Goal: Transaction & Acquisition: Obtain resource

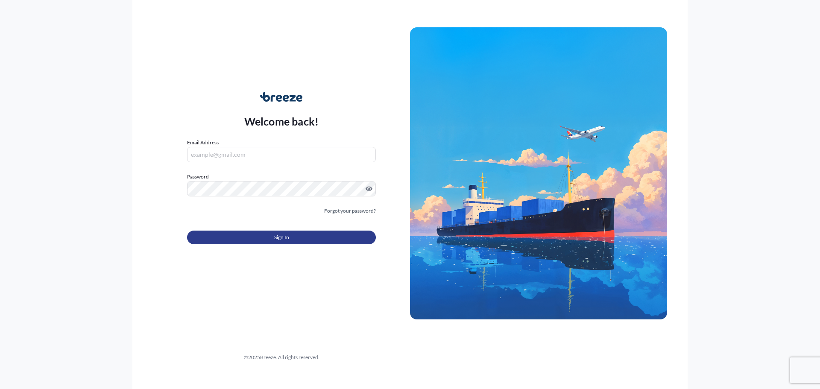
type input "[PERSON_NAME][EMAIL_ADDRESS][PERSON_NAME][DOMAIN_NAME]"
click at [277, 242] on button "Sign In" at bounding box center [281, 238] width 189 height 14
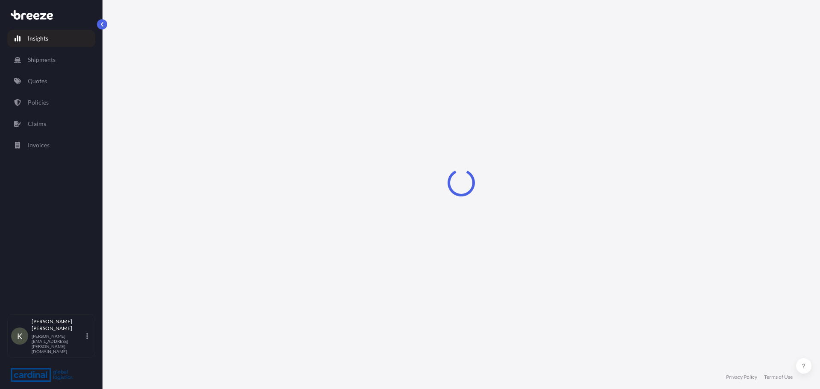
select select "2025"
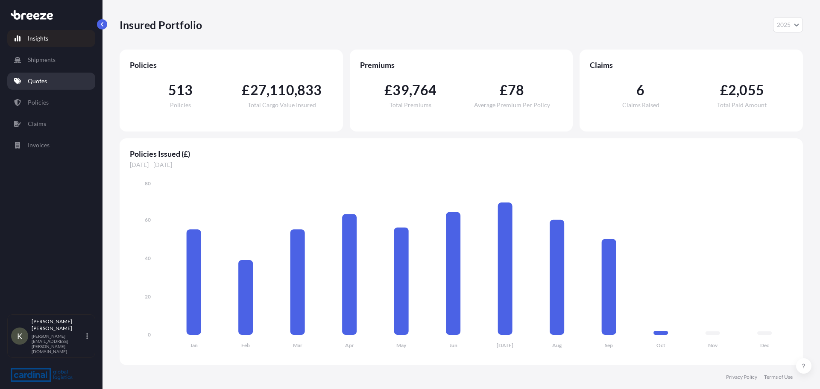
click at [49, 85] on link "Quotes" at bounding box center [51, 81] width 88 height 17
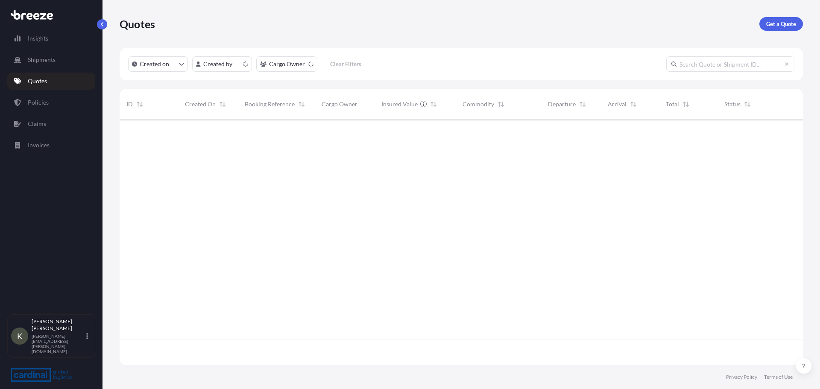
scroll to position [244, 677]
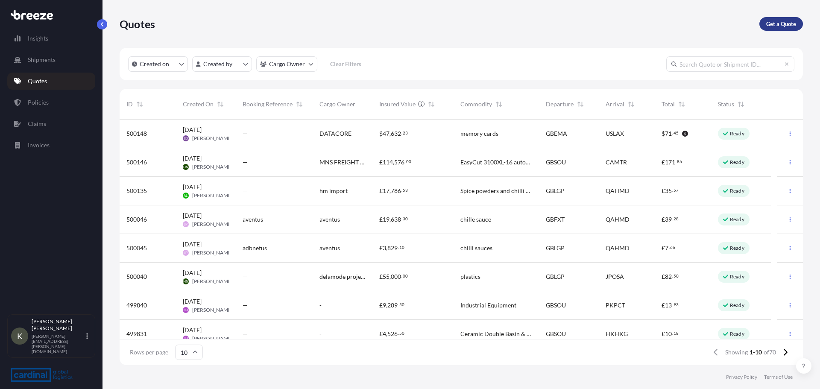
click at [784, 23] on p "Get a Quote" at bounding box center [781, 24] width 30 height 9
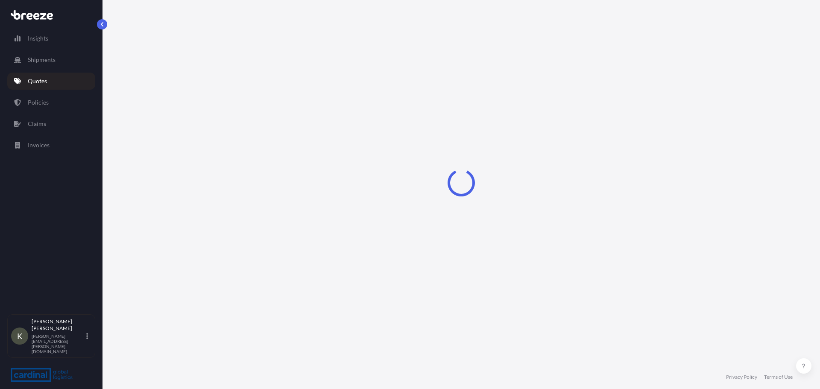
select select "Sea"
select select "1"
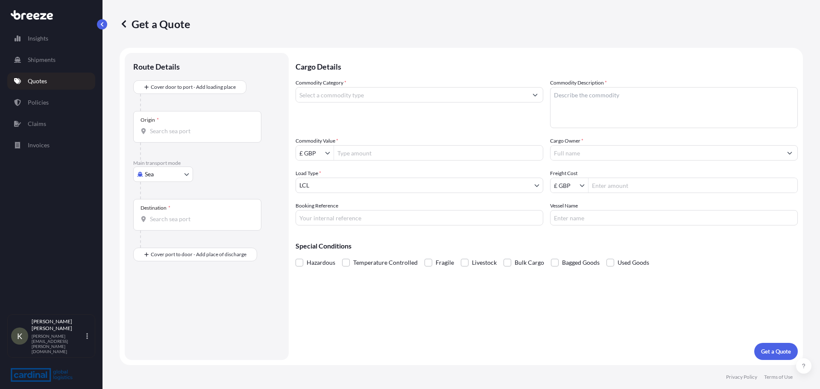
drag, startPoint x: 819, startPoint y: 120, endPoint x: 809, endPoint y: 129, distance: 13.3
click at [819, 120] on div "Get a Quote Route Details Cover door to port - Add loading place Place of loadi…" at bounding box center [460, 182] width 717 height 365
click at [365, 96] on input "Commodity Category *" at bounding box center [411, 94] width 231 height 15
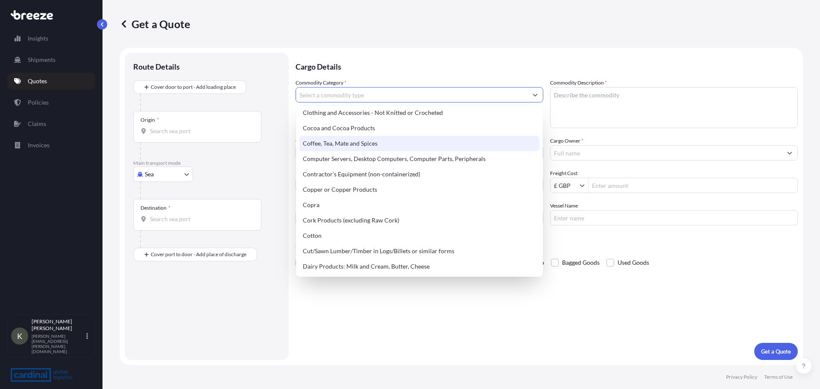
scroll to position [384, 0]
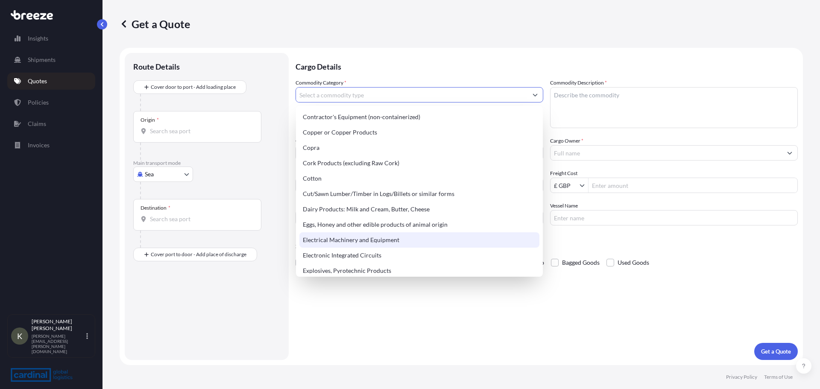
click at [359, 238] on div "Electrical Machinery and Equipment" at bounding box center [419, 239] width 240 height 15
type input "Electrical Machinery and Equipment"
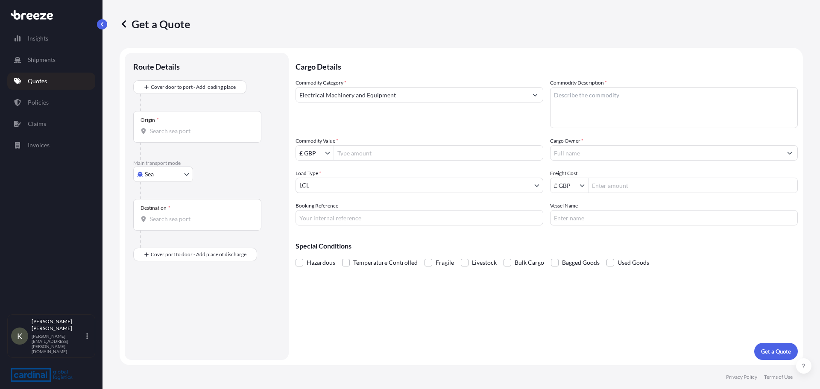
click at [590, 101] on textarea "Commodity Description *" at bounding box center [674, 107] width 248 height 41
type textarea "CPS PARTS"
click at [361, 155] on input "Commodity Value *" at bounding box center [438, 152] width 209 height 15
click at [308, 157] on input "£ GBP" at bounding box center [310, 152] width 29 height 15
click at [328, 154] on icon "Show suggestions" at bounding box center [327, 153] width 5 height 3
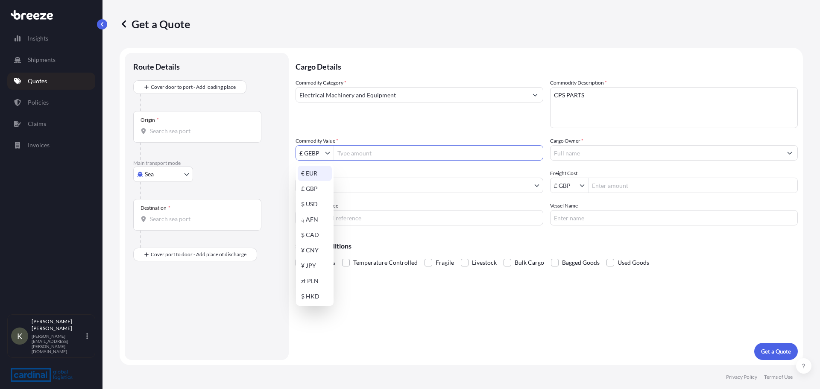
click at [321, 168] on div "€ EUR" at bounding box center [315, 173] width 34 height 15
type input "€ EUR"
click at [359, 155] on input "Commodity Value *" at bounding box center [438, 152] width 209 height 15
type input "600,000"
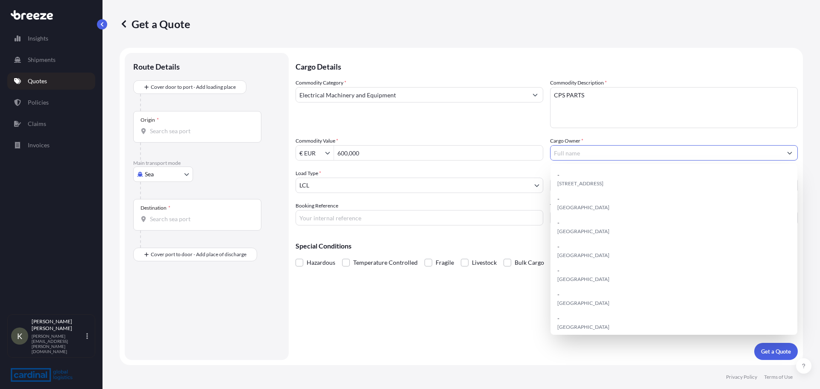
click at [592, 150] on input "Cargo Owner *" at bounding box center [665, 152] width 231 height 15
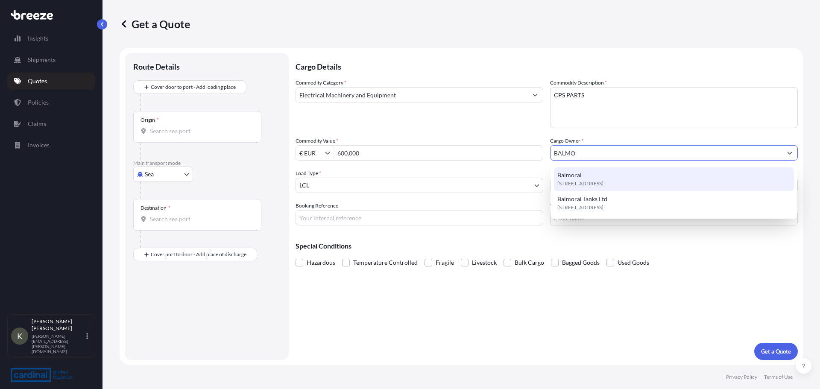
click at [613, 171] on div "[STREET_ADDRESS]" at bounding box center [674, 179] width 240 height 24
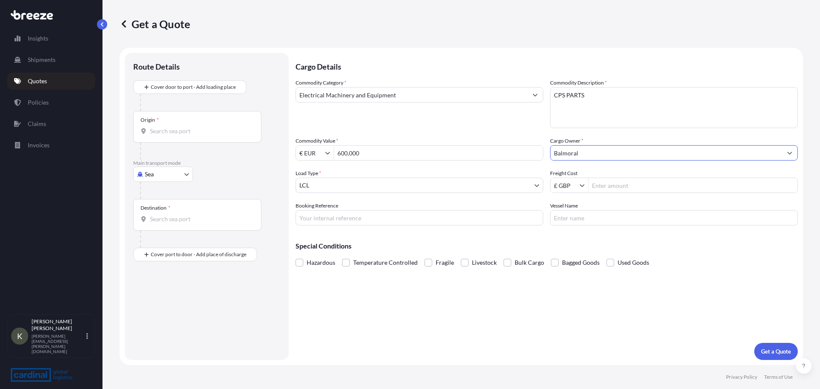
type input "Balmoral"
click at [357, 186] on body "600,000 15 options available. 0 options available. 2 options available. Insight…" at bounding box center [410, 194] width 820 height 389
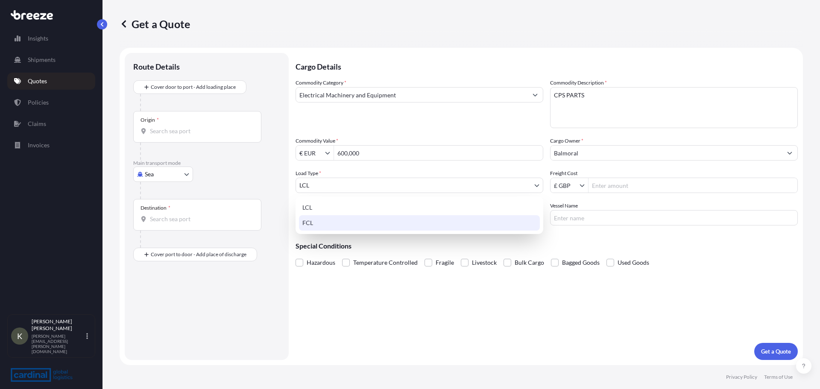
click at [328, 221] on div "FCL" at bounding box center [419, 222] width 241 height 15
select select "2"
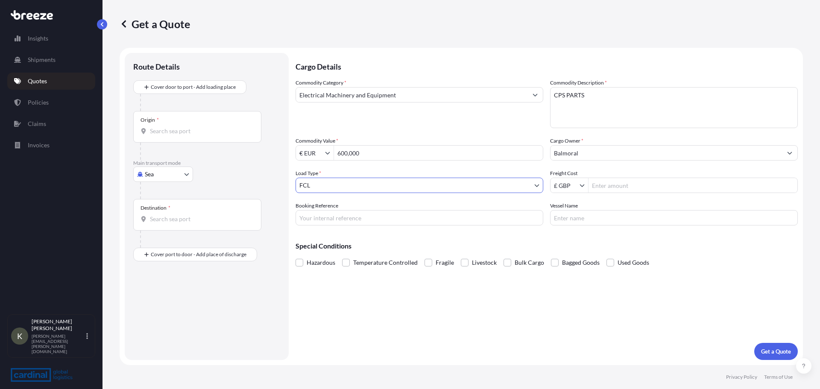
click at [617, 184] on input "Freight Cost" at bounding box center [692, 185] width 209 height 15
type input "5,750"
click at [353, 216] on input "Booking Reference" at bounding box center [419, 217] width 248 height 15
type input "[PERSON_NAME]"
click at [577, 223] on input "Vessel Name" at bounding box center [674, 217] width 248 height 15
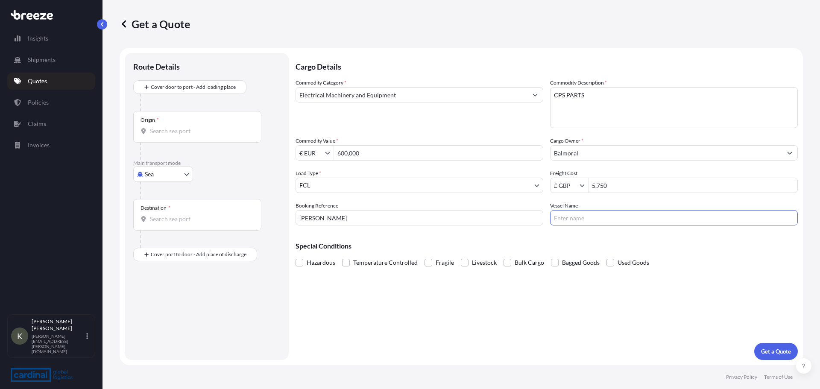
type input "TBC"
click at [780, 356] on button "Get a Quote" at bounding box center [776, 351] width 44 height 17
click at [165, 137] on div "Origin *" at bounding box center [197, 127] width 128 height 32
click at [165, 135] on input "Origin * Please select an origin" at bounding box center [200, 131] width 101 height 9
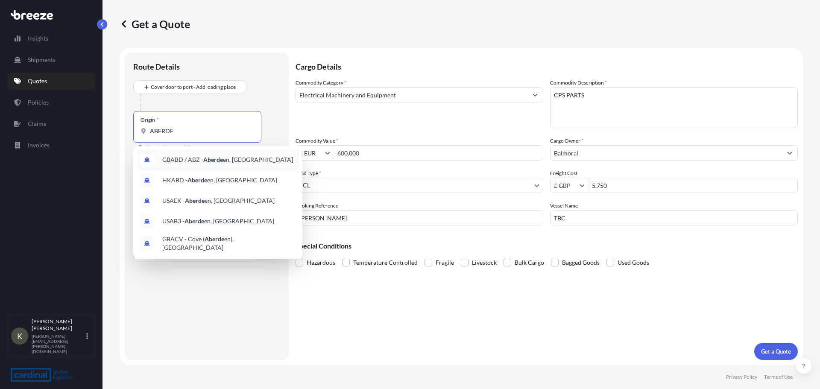
click at [198, 157] on span "GBABD / ABZ - Aberde en, [GEOGRAPHIC_DATA]" at bounding box center [227, 159] width 131 height 9
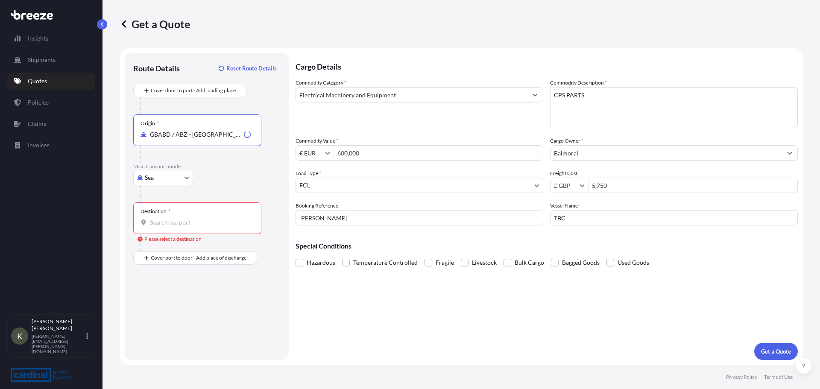
type input "GBABD / ABZ - [GEOGRAPHIC_DATA], [GEOGRAPHIC_DATA]"
click at [776, 260] on div "Hazardous Temperature Controlled Fragile Livestock Bulk Cargo Bagged Goods Used…" at bounding box center [546, 262] width 502 height 13
click at [182, 231] on div "Destination *" at bounding box center [197, 218] width 128 height 32
click at [182, 227] on input "Destination * Please select a destination" at bounding box center [200, 222] width 101 height 9
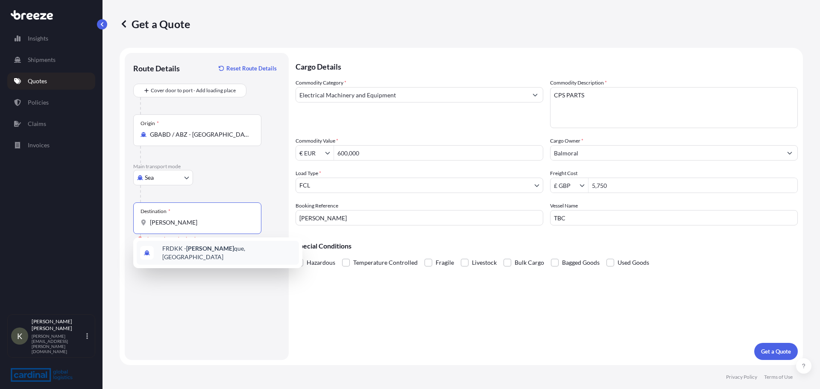
click at [185, 248] on span "FRDKK - [PERSON_NAME] que, [GEOGRAPHIC_DATA]" at bounding box center [228, 252] width 133 height 17
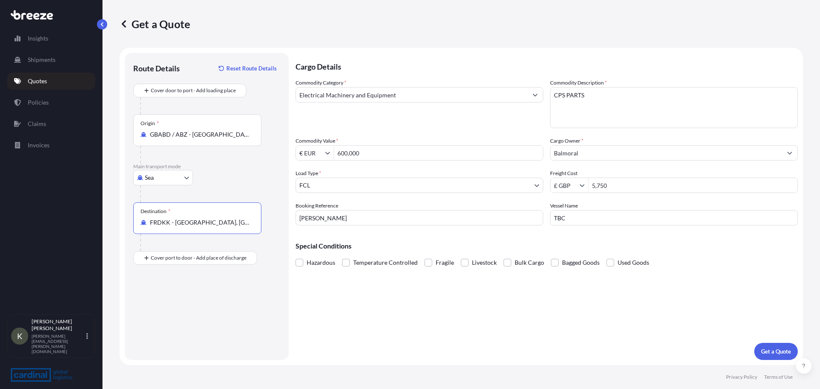
type input "FRDKK - [GEOGRAPHIC_DATA], [GEOGRAPHIC_DATA]"
click at [160, 179] on body "0 options available. 2 options available. 1 option available. 0 options availab…" at bounding box center [410, 194] width 820 height 389
click at [161, 230] on span "Road" at bounding box center [156, 230] width 14 height 9
select select "Road"
select select "1"
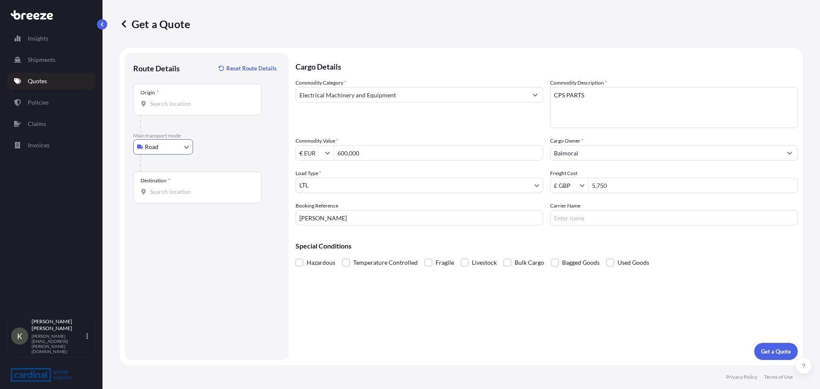
click at [172, 111] on div "Origin *" at bounding box center [197, 100] width 128 height 32
click at [172, 108] on input "Origin *" at bounding box center [200, 103] width 101 height 9
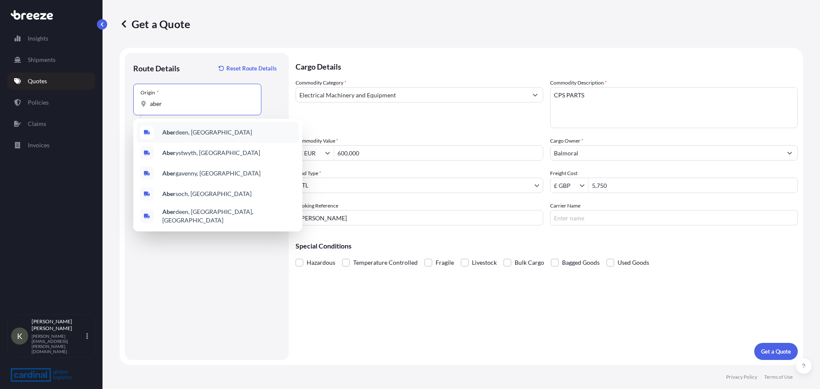
click at [180, 130] on span "Aber deen, [GEOGRAPHIC_DATA]" at bounding box center [207, 132] width 90 height 9
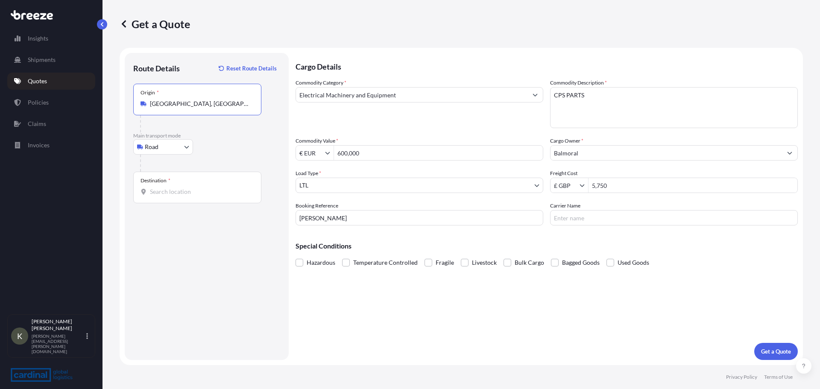
type input "[GEOGRAPHIC_DATA], [GEOGRAPHIC_DATA]"
click at [178, 190] on input "Destination *" at bounding box center [200, 191] width 101 height 9
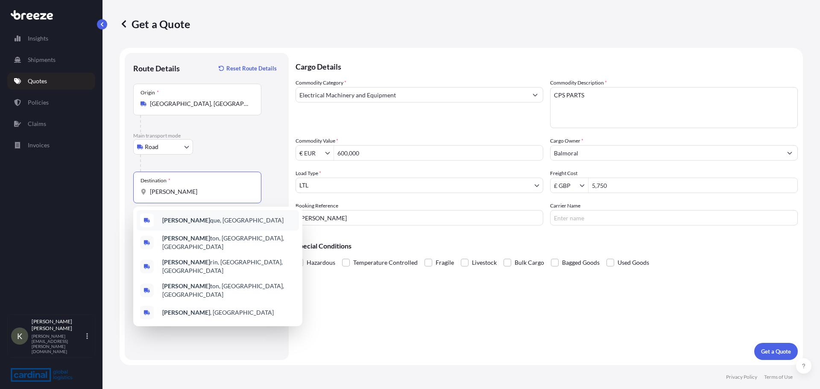
click at [214, 218] on div "[PERSON_NAME] que, [GEOGRAPHIC_DATA]" at bounding box center [218, 220] width 162 height 20
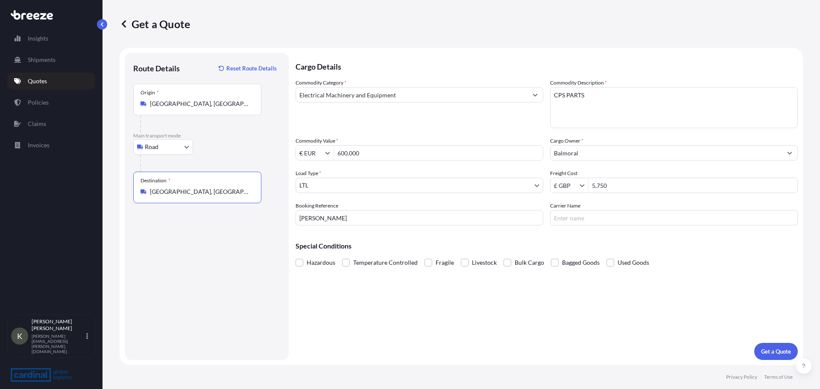
type input "[GEOGRAPHIC_DATA], [GEOGRAPHIC_DATA]"
click at [603, 321] on div "Cargo Details Commodity Category * Electrical Machinery and Equipment Commodity…" at bounding box center [546, 206] width 502 height 307
click at [774, 352] on p "Get a Quote" at bounding box center [776, 351] width 30 height 9
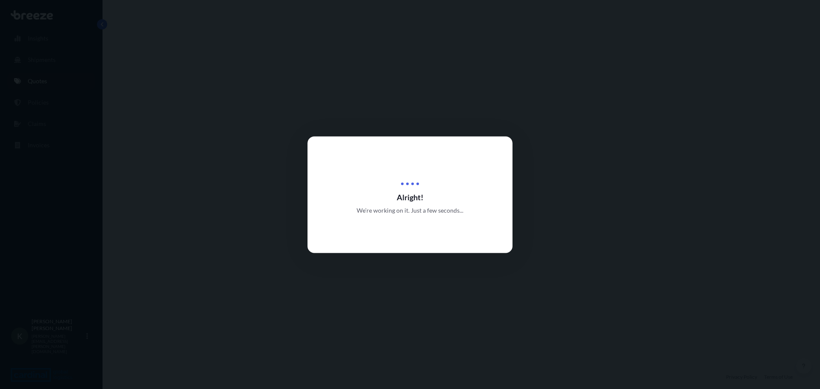
select select "Road"
select select "1"
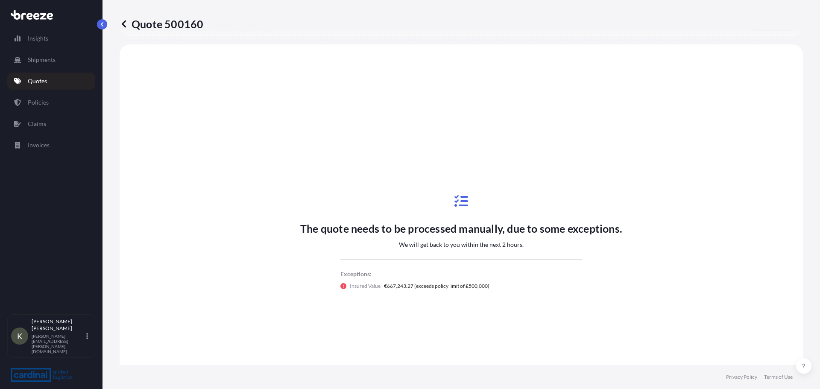
scroll to position [257, 0]
